Goal: Book appointment/travel/reservation

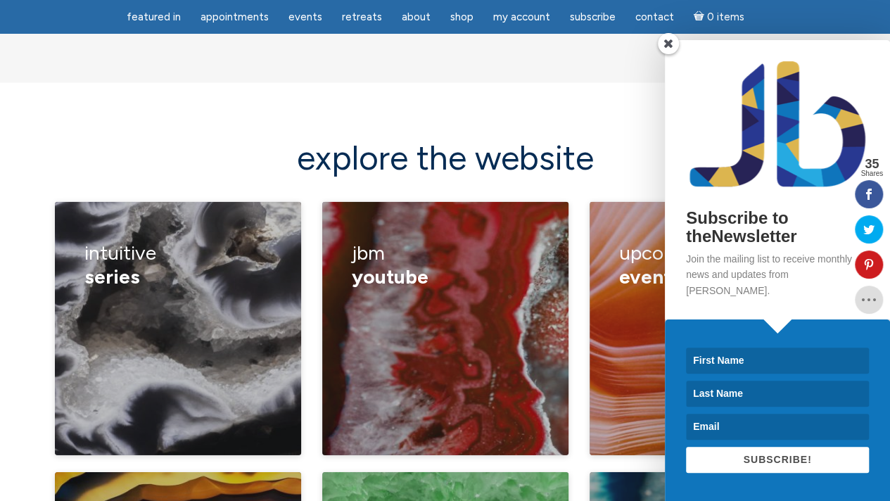
scroll to position [1894, 0]
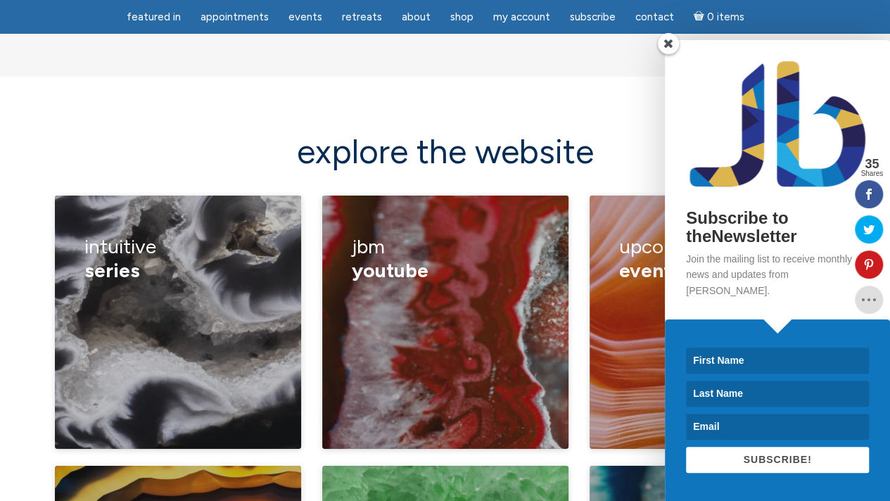
click at [669, 54] on span at bounding box center [668, 43] width 21 height 21
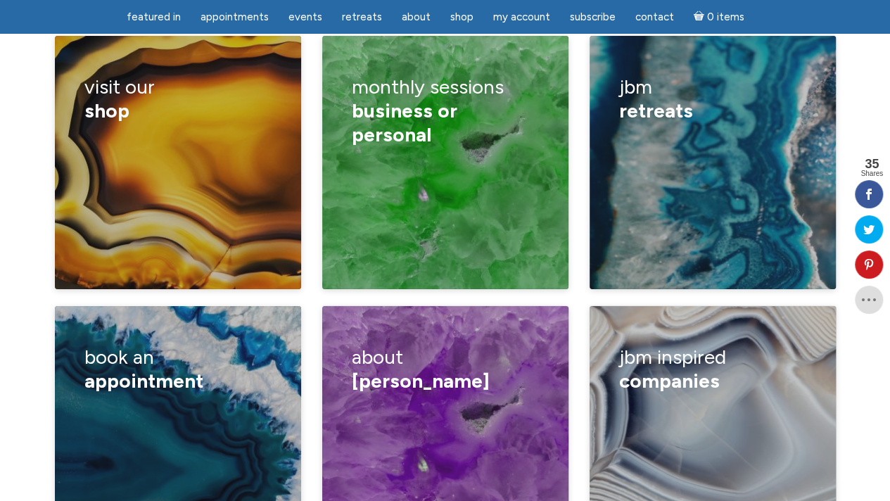
scroll to position [2324, 0]
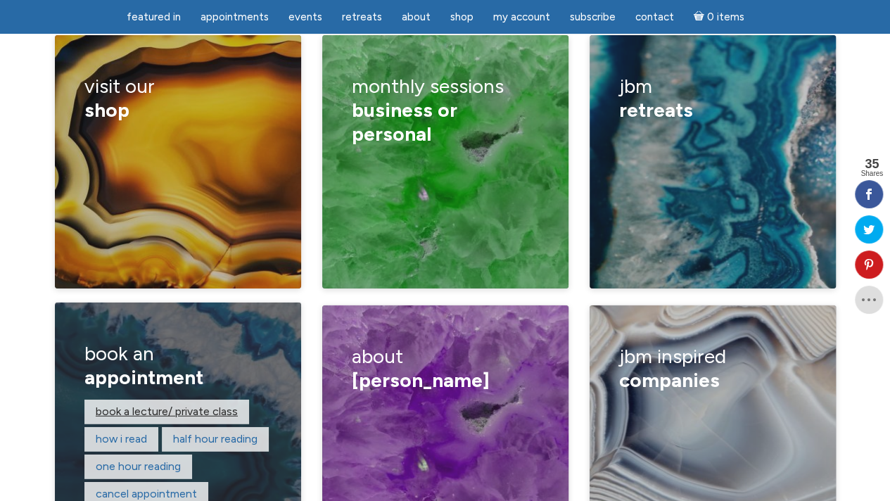
click at [191, 404] on link "Book a lecture/ private class" at bounding box center [167, 410] width 142 height 13
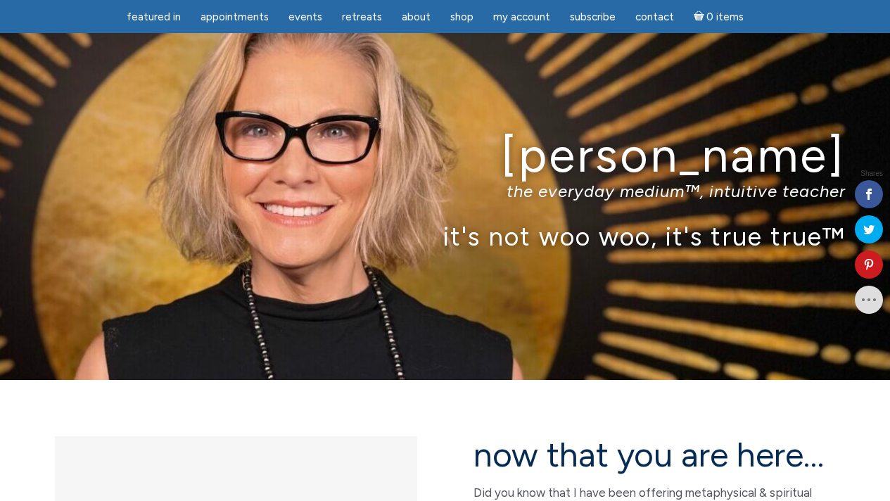
scroll to position [2370, 0]
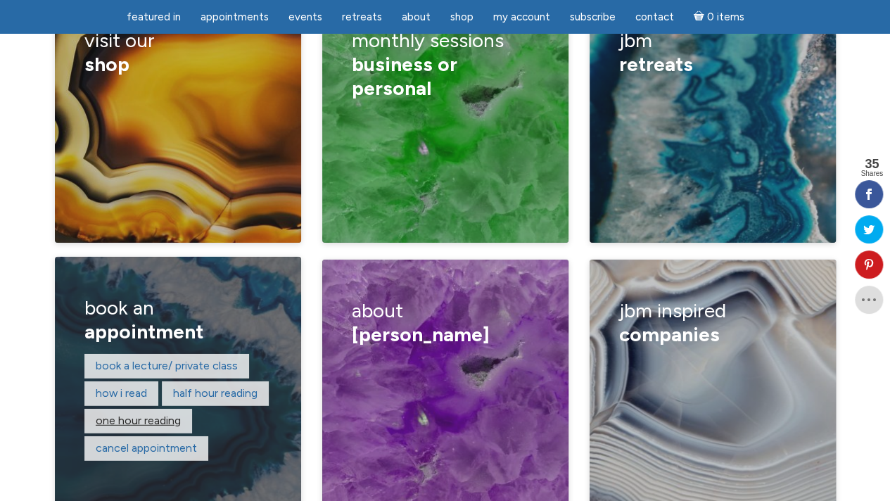
click at [151, 414] on link "One hour reading" at bounding box center [138, 420] width 85 height 13
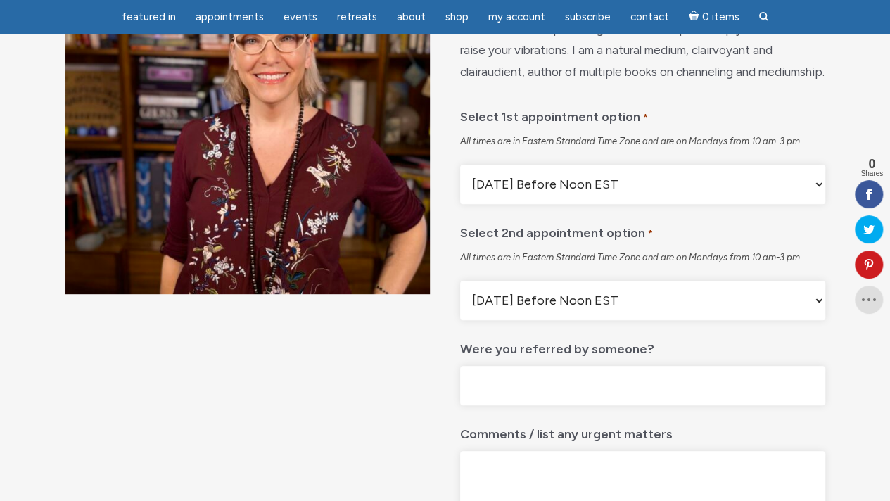
scroll to position [210, 0]
click at [821, 321] on select "Monday Before Noon EST Monday After Noon EST First Available" at bounding box center [642, 300] width 364 height 39
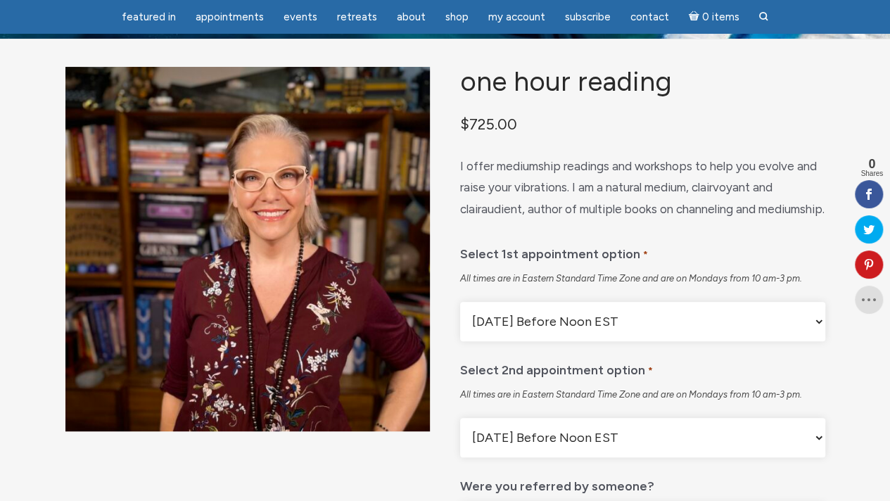
scroll to position [73, 0]
